Goal: Task Accomplishment & Management: Use online tool/utility

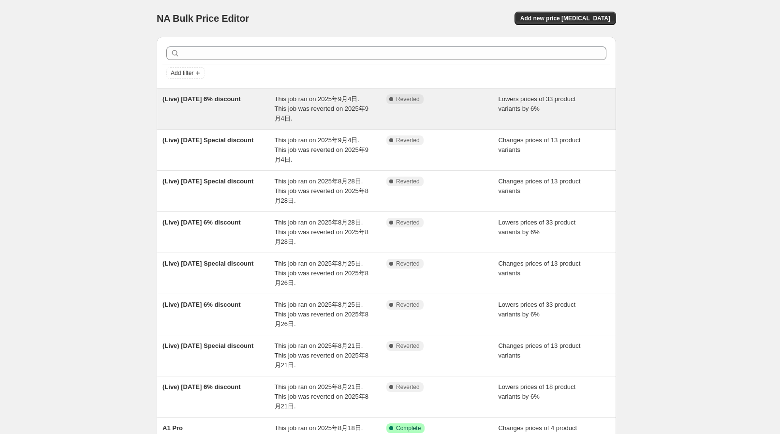
click at [366, 112] on span "This job ran on 2025年9月4日. This job was reverted on 2025年9月4日." at bounding box center [322, 108] width 94 height 27
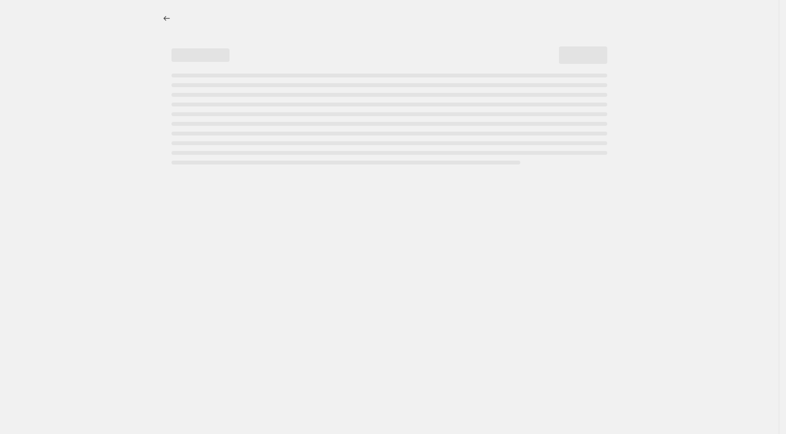
select select "percentage"
select select "collection"
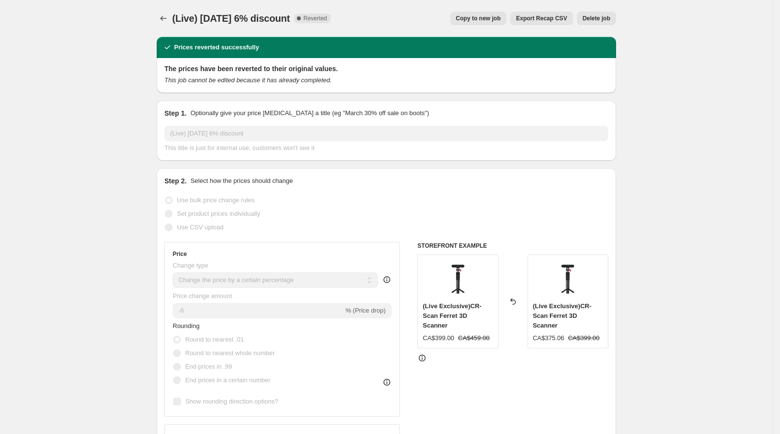
click at [501, 17] on span "Copy to new job" at bounding box center [478, 18] width 45 height 8
select select "percentage"
select select "collection"
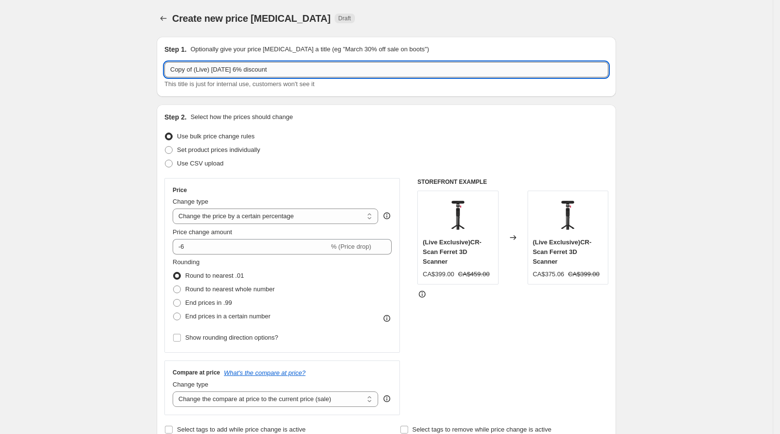
click at [190, 69] on input "Copy of (Live) Sep 3 6% discount" at bounding box center [386, 69] width 444 height 15
drag, startPoint x: 196, startPoint y: 69, endPoint x: 85, endPoint y: 67, distance: 111.2
click at [208, 69] on input "(Live) Sep 3 6% discount" at bounding box center [386, 69] width 444 height 15
click at [206, 70] on input "(Live) Sep 3 6% discount" at bounding box center [386, 69] width 444 height 15
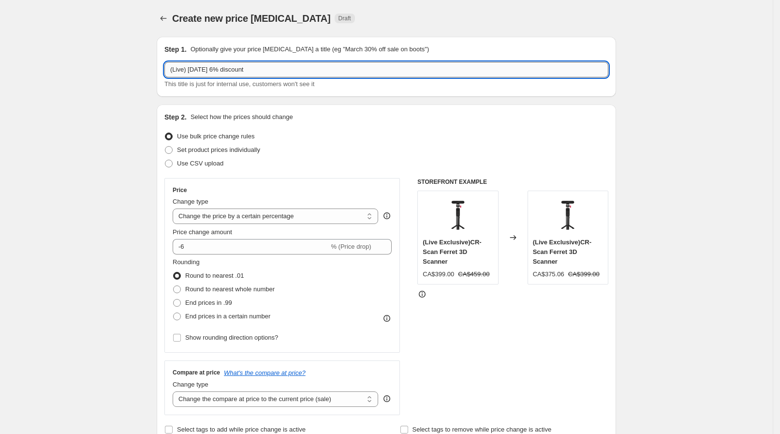
drag, startPoint x: 201, startPoint y: 70, endPoint x: 205, endPoint y: 69, distance: 5.0
click at [205, 69] on input "(Live) Sep 3 6% discount" at bounding box center [386, 69] width 444 height 15
click at [207, 67] on input "(Live) Sep 3 6% discount" at bounding box center [386, 69] width 444 height 15
click at [203, 71] on input "(Live) Sep 3 6% discount" at bounding box center [386, 69] width 444 height 15
type input "(Live) Sep 5 6% discount"
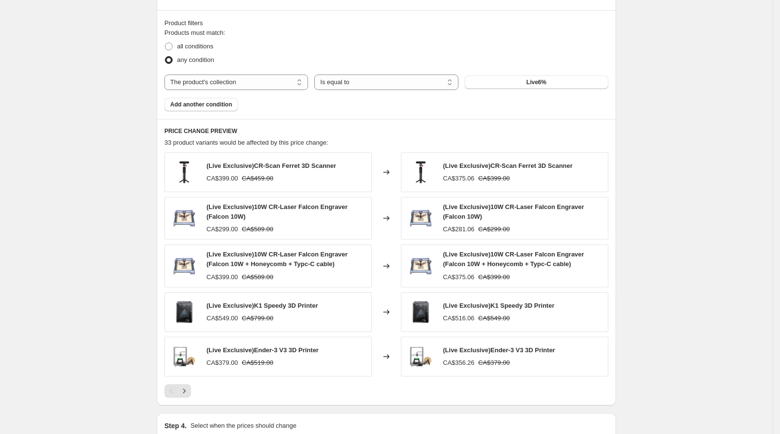
scroll to position [647, 0]
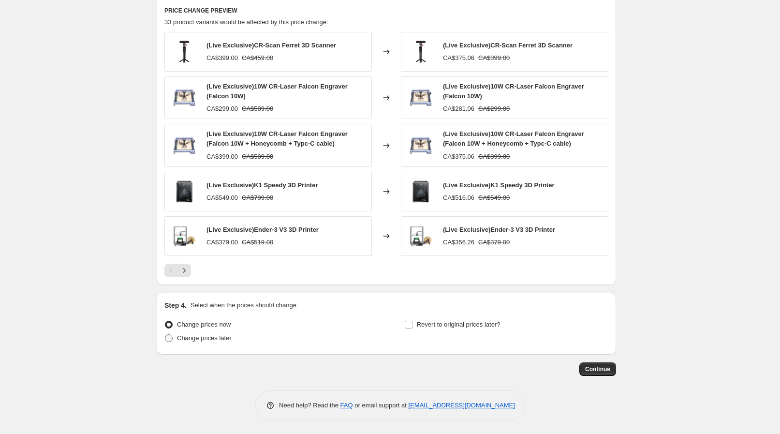
click at [179, 331] on label "Change prices later" at bounding box center [197, 338] width 67 height 14
click at [165, 334] on input "Change prices later" at bounding box center [165, 334] width 0 height 0
radio input "true"
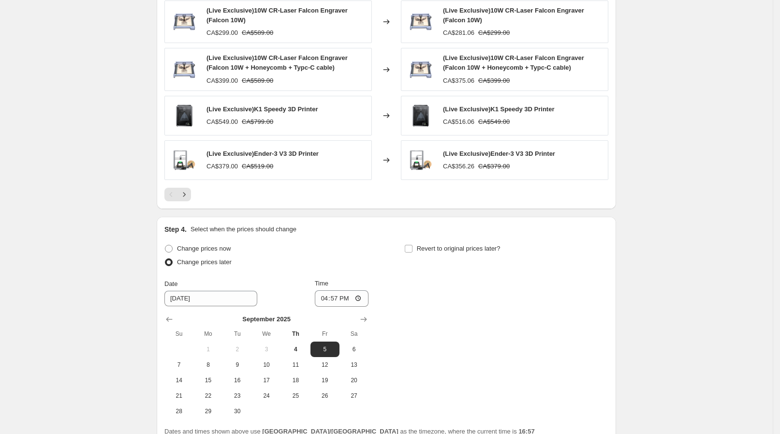
scroll to position [811, 0]
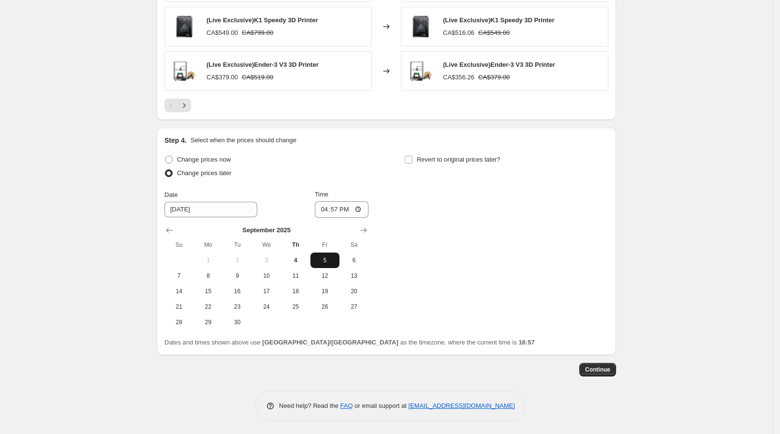
click at [328, 262] on span "5" at bounding box center [324, 260] width 21 height 8
click at [338, 206] on input "16:57" at bounding box center [342, 209] width 54 height 16
type input "08:30"
click at [437, 166] on div "Revert to original prices later?" at bounding box center [506, 167] width 204 height 29
click at [444, 162] on span "Revert to original prices later?" at bounding box center [459, 160] width 84 height 10
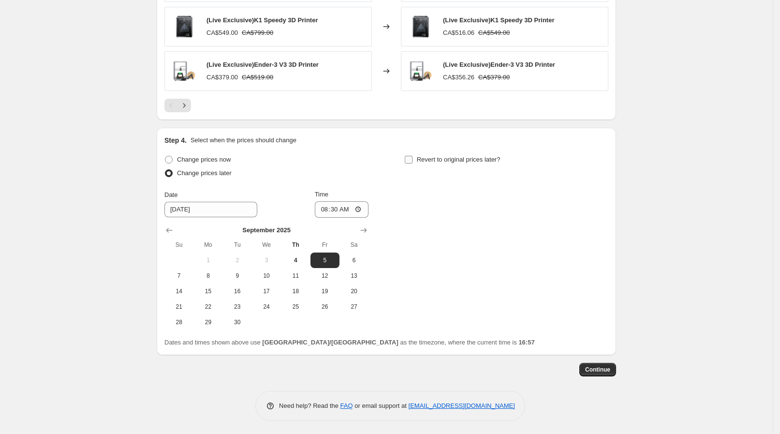
click at [412, 162] on input "Revert to original prices later?" at bounding box center [409, 160] width 8 height 8
checkbox input "true"
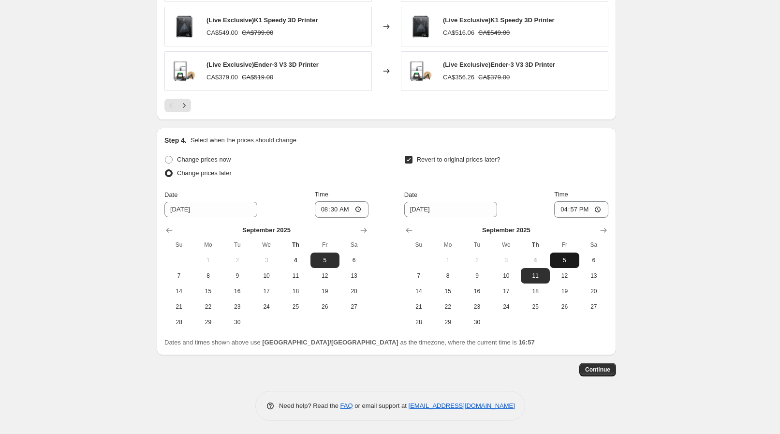
click at [568, 256] on span "5" at bounding box center [563, 260] width 21 height 8
type input "9/5/2025"
click at [587, 214] on input "16:57" at bounding box center [581, 209] width 54 height 16
type input "13:00"
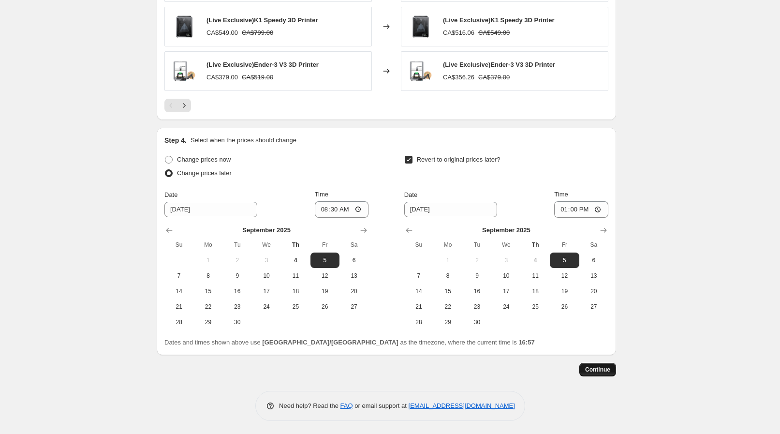
click at [610, 371] on span "Continue" at bounding box center [597, 369] width 25 height 8
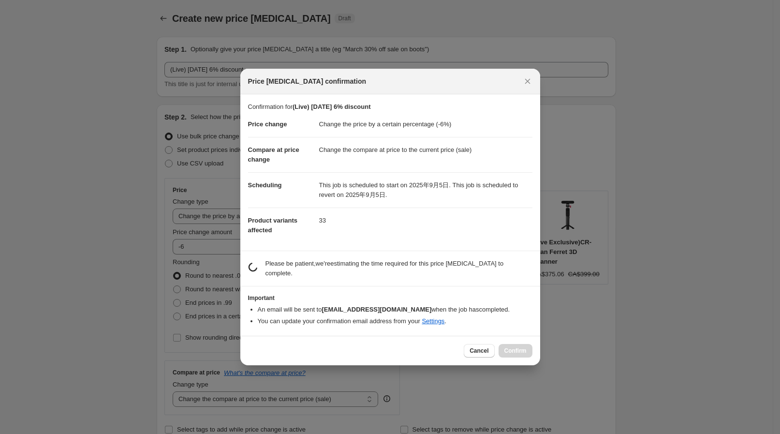
scroll to position [0, 0]
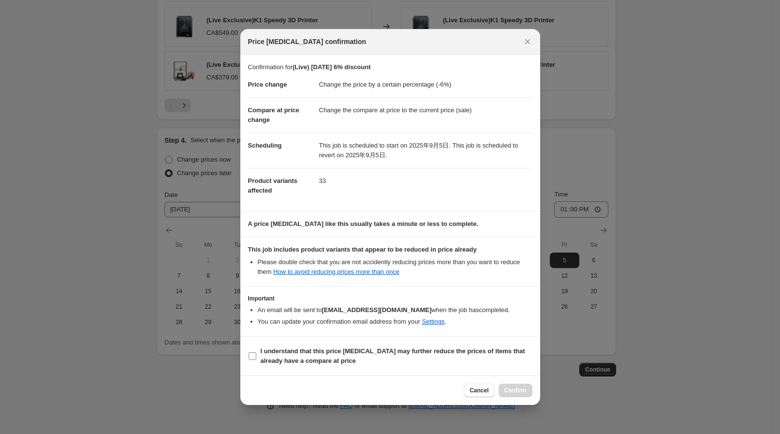
click at [359, 348] on b "I understand that this price change job may further reduce the prices of items …" at bounding box center [392, 355] width 264 height 17
click at [256, 352] on input "I understand that this price change job may further reduce the prices of items …" at bounding box center [252, 356] width 8 height 8
checkbox input "true"
click at [510, 387] on span "Confirm" at bounding box center [515, 390] width 22 height 8
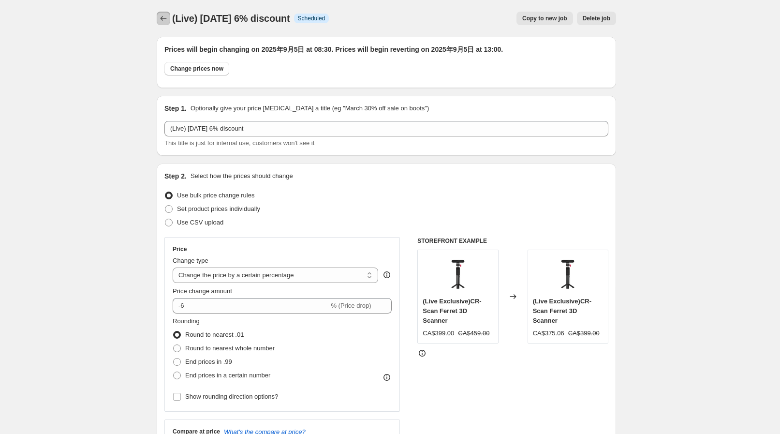
click at [164, 20] on icon "Price change jobs" at bounding box center [164, 19] width 10 height 10
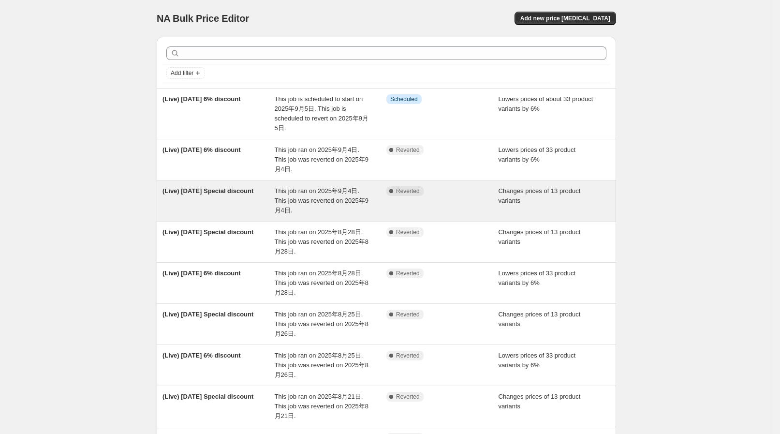
click at [270, 186] on div "(Live) Sep 4 Special discount" at bounding box center [218, 200] width 112 height 29
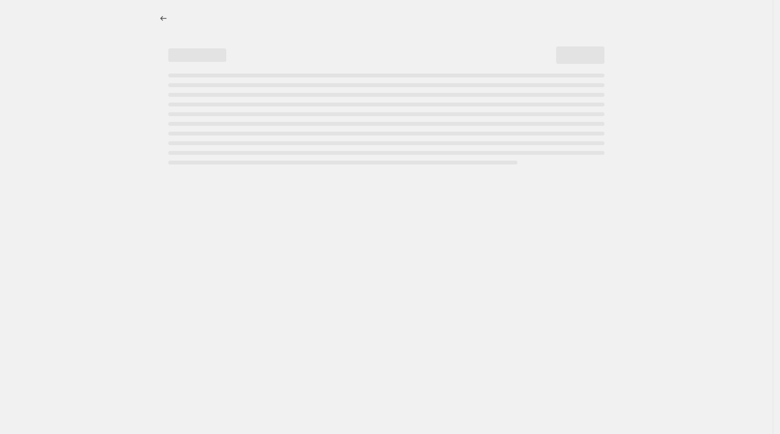
select select "collection"
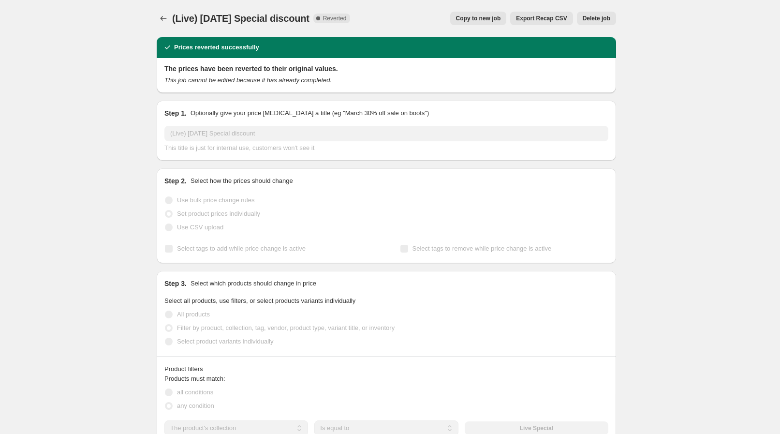
click at [494, 14] on button "Copy to new job" at bounding box center [478, 19] width 57 height 14
select select "collection"
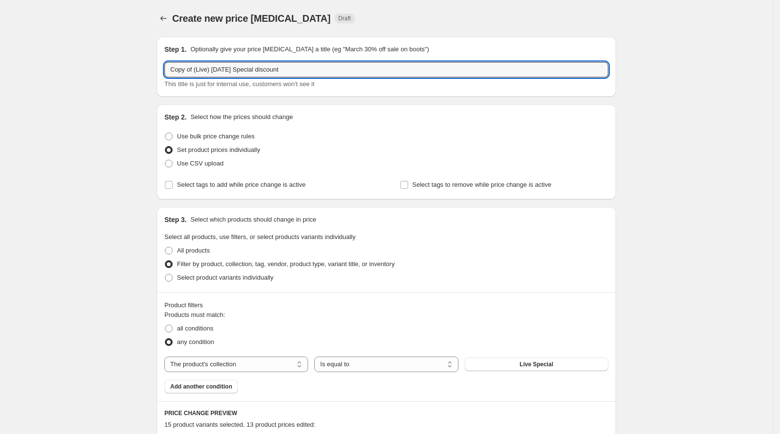
drag, startPoint x: 196, startPoint y: 68, endPoint x: 137, endPoint y: 64, distance: 59.1
click at [203, 70] on input "(Live) Sep 4 Special discount" at bounding box center [386, 69] width 444 height 15
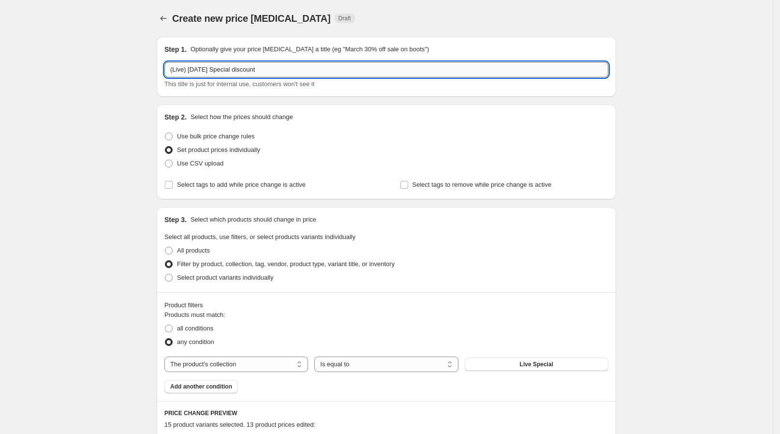
click at [204, 70] on input "(Live) Sep 4 Special discount" at bounding box center [386, 69] width 444 height 15
type input "(Live) Sep 5 Special discount"
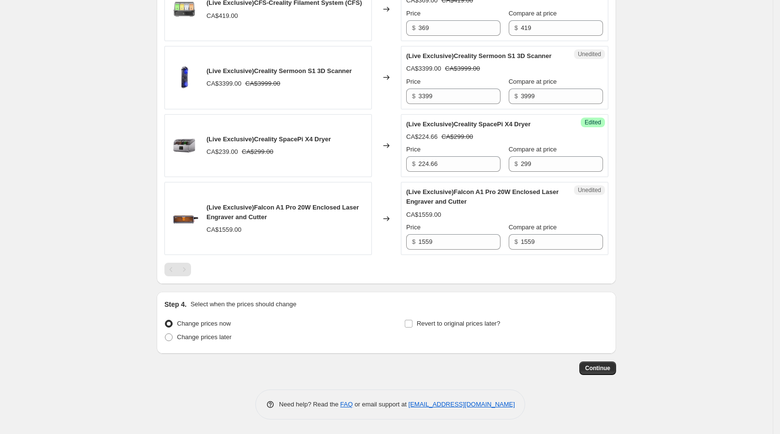
scroll to position [1299, 0]
click at [179, 338] on label "Change prices later" at bounding box center [197, 337] width 67 height 14
click at [165, 333] on input "Change prices later" at bounding box center [165, 333] width 0 height 0
radio input "true"
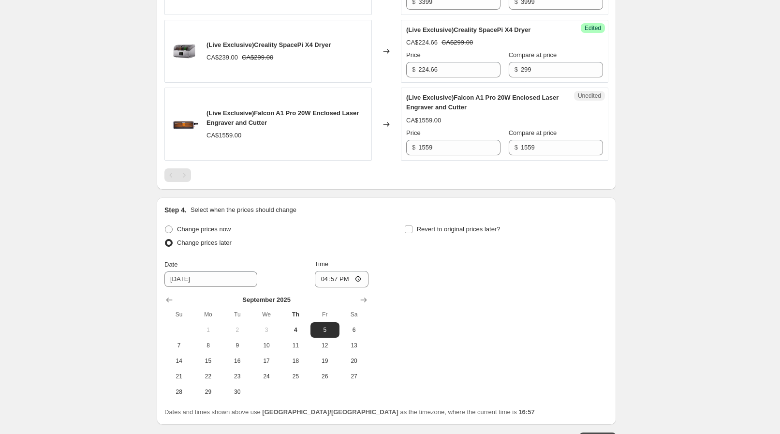
scroll to position [1464, 0]
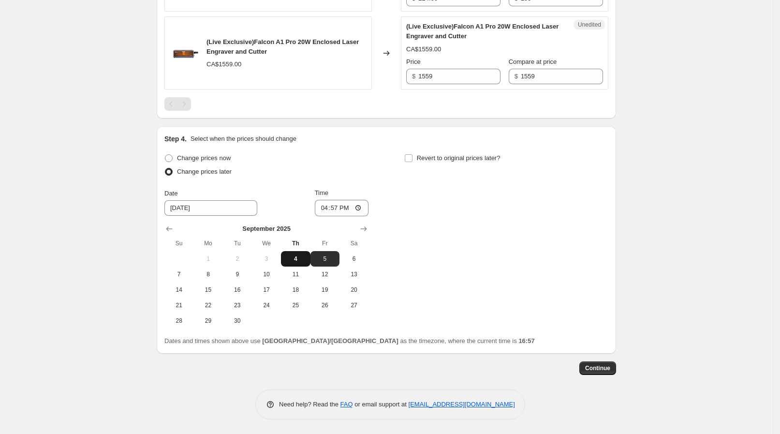
click at [300, 263] on button "4" at bounding box center [295, 258] width 29 height 15
click at [318, 261] on span "5" at bounding box center [324, 259] width 21 height 8
type input "9/5/2025"
click at [365, 204] on input "16:57" at bounding box center [342, 208] width 54 height 16
click at [339, 215] on input "16:57" at bounding box center [342, 208] width 54 height 16
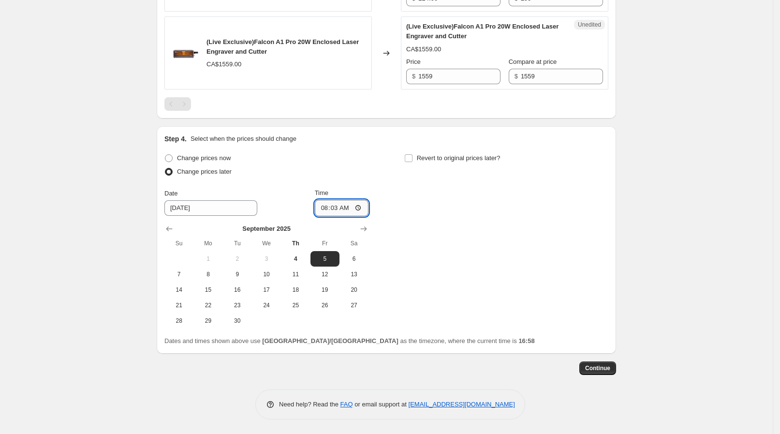
type input "08:30"
click at [443, 156] on span "Revert to original prices later?" at bounding box center [459, 157] width 84 height 7
click at [412, 156] on input "Revert to original prices later?" at bounding box center [409, 158] width 8 height 8
checkbox input "true"
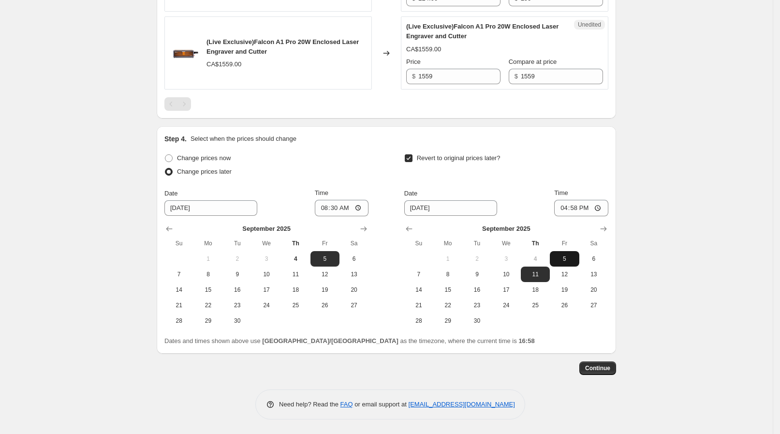
click at [567, 257] on span "5" at bounding box center [563, 259] width 21 height 8
type input "9/5/2025"
click at [578, 204] on input "16:58" at bounding box center [581, 208] width 54 height 16
type input "13:00"
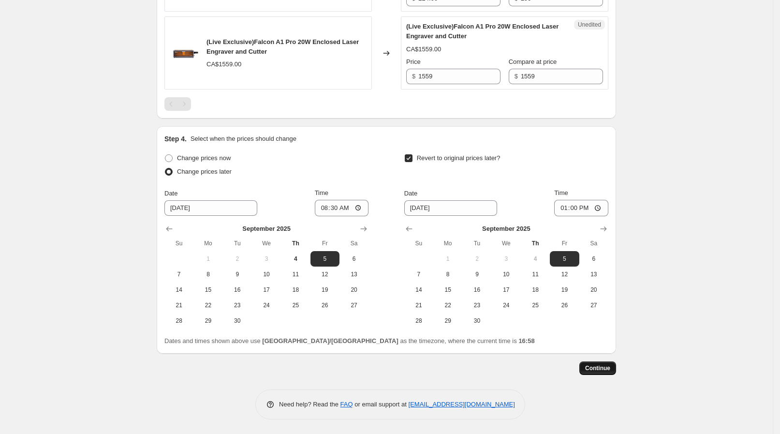
click at [595, 366] on span "Continue" at bounding box center [597, 368] width 25 height 8
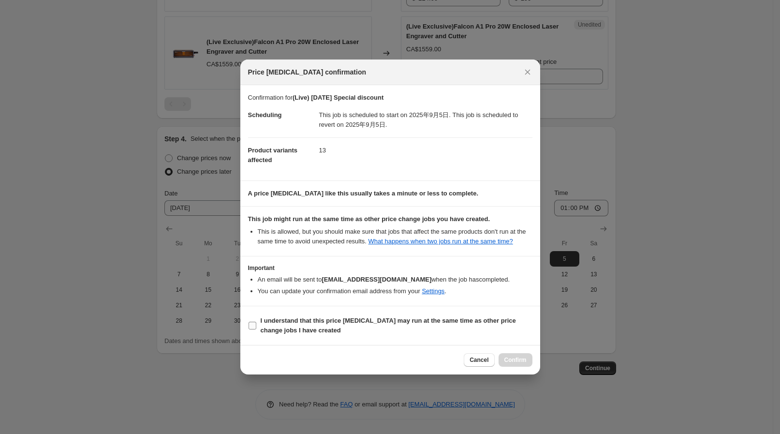
click at [446, 329] on span "I understand that this price change job may run at the same time as other price…" at bounding box center [396, 325] width 272 height 19
click at [256, 329] on input "I understand that this price change job may run at the same time as other price…" at bounding box center [252, 325] width 8 height 8
checkbox input "true"
click at [502, 355] on button "Confirm" at bounding box center [515, 360] width 34 height 14
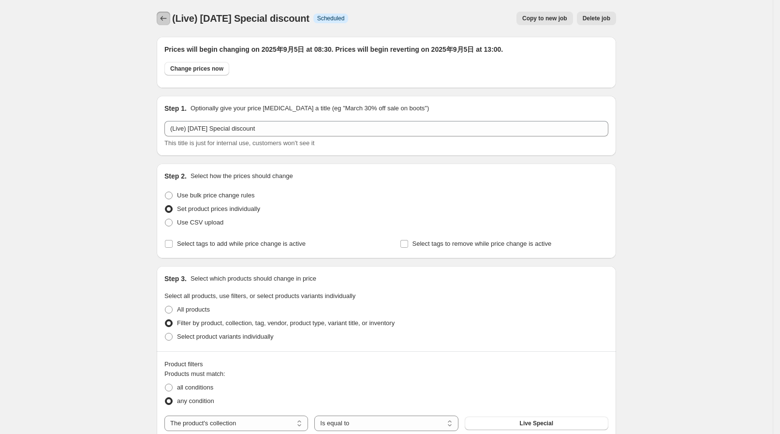
click at [164, 19] on icon "Price change jobs" at bounding box center [164, 19] width 10 height 10
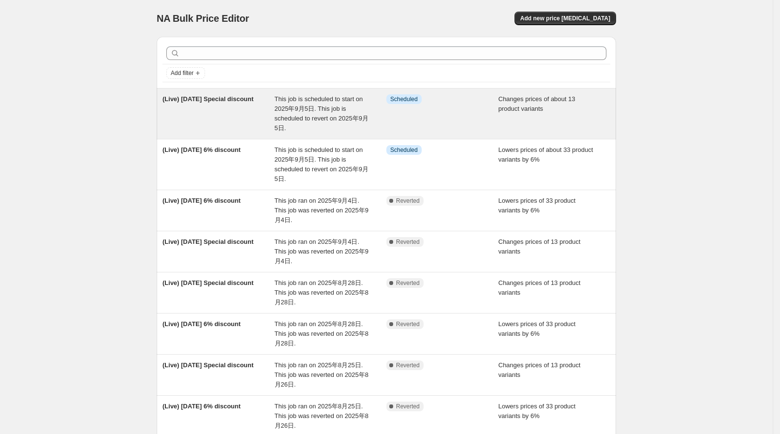
click at [332, 109] on span "This job is scheduled to start on 2025年9月5日. This job is scheduled to revert on…" at bounding box center [322, 113] width 94 height 36
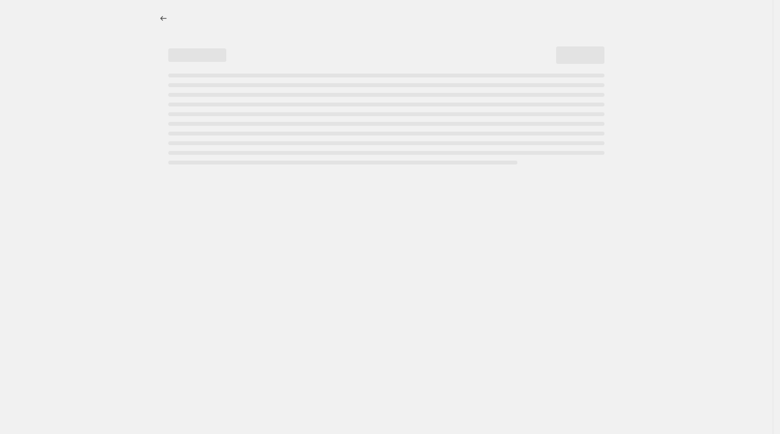
select select "collection"
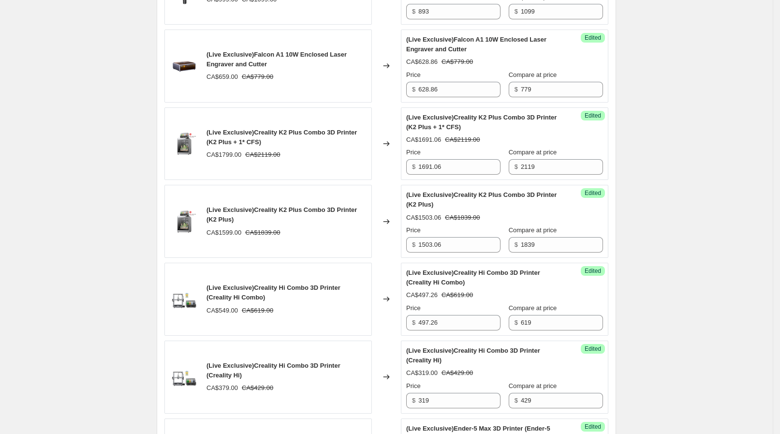
scroll to position [845, 0]
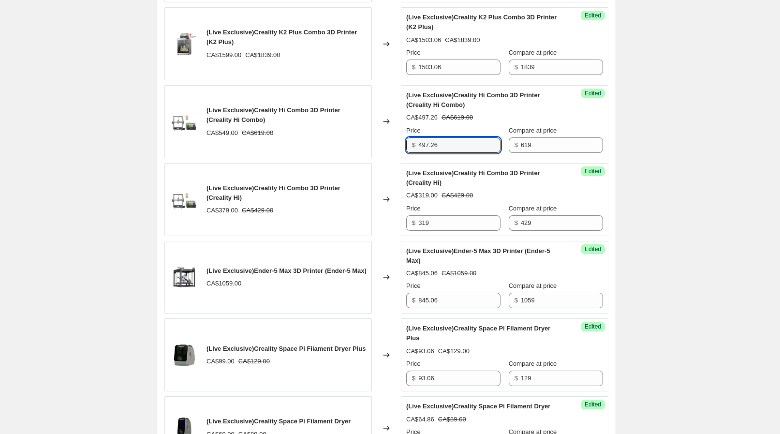
drag, startPoint x: 449, startPoint y: 155, endPoint x: 412, endPoint y: 156, distance: 37.2
click at [412, 153] on div "$ 497.26" at bounding box center [453, 144] width 94 height 15
type input "539"
click at [401, 203] on div "Changed to" at bounding box center [386, 199] width 29 height 73
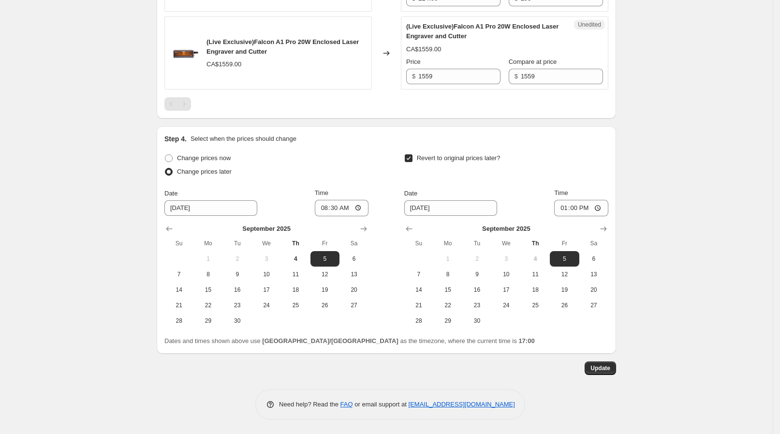
scroll to position [1522, 0]
click at [599, 365] on span "Update" at bounding box center [600, 368] width 20 height 8
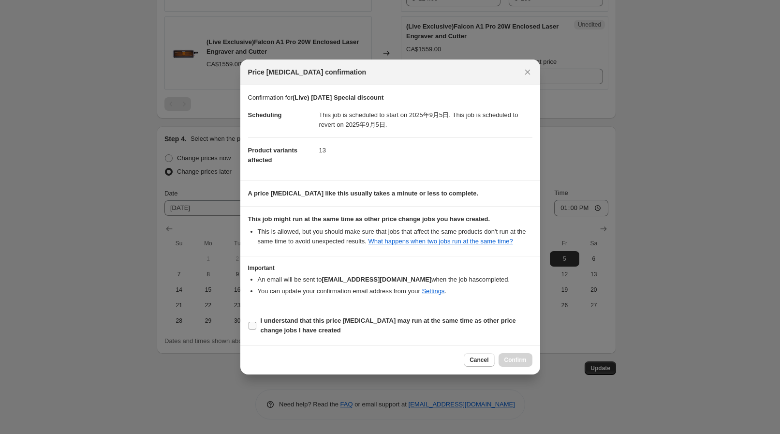
click at [473, 324] on span "I understand that this price change job may run at the same time as other price…" at bounding box center [396, 325] width 272 height 19
click at [256, 324] on input "I understand that this price change job may run at the same time as other price…" at bounding box center [252, 325] width 8 height 8
checkbox input "true"
click at [505, 358] on span "Confirm" at bounding box center [515, 360] width 22 height 8
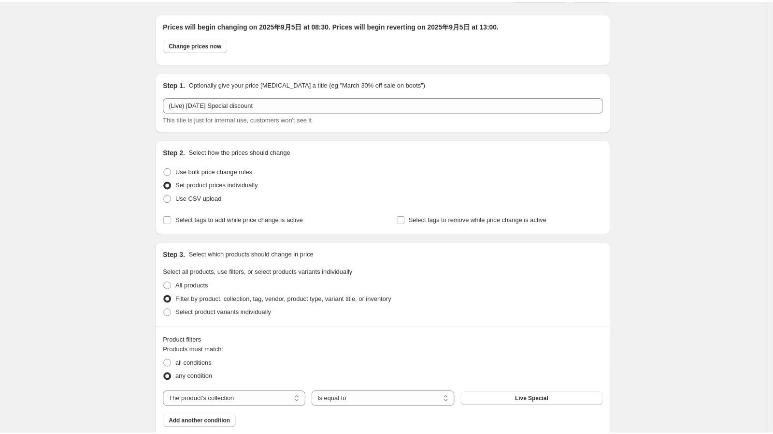
scroll to position [0, 0]
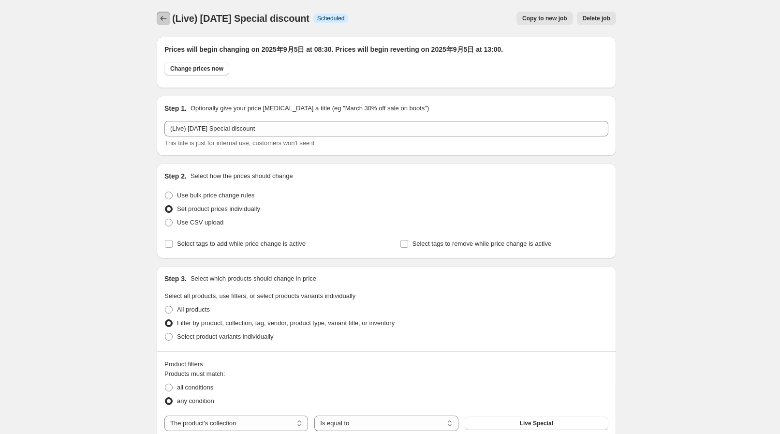
click at [162, 18] on icon "Price change jobs" at bounding box center [164, 19] width 10 height 10
